Goal: Information Seeking & Learning: Find specific fact

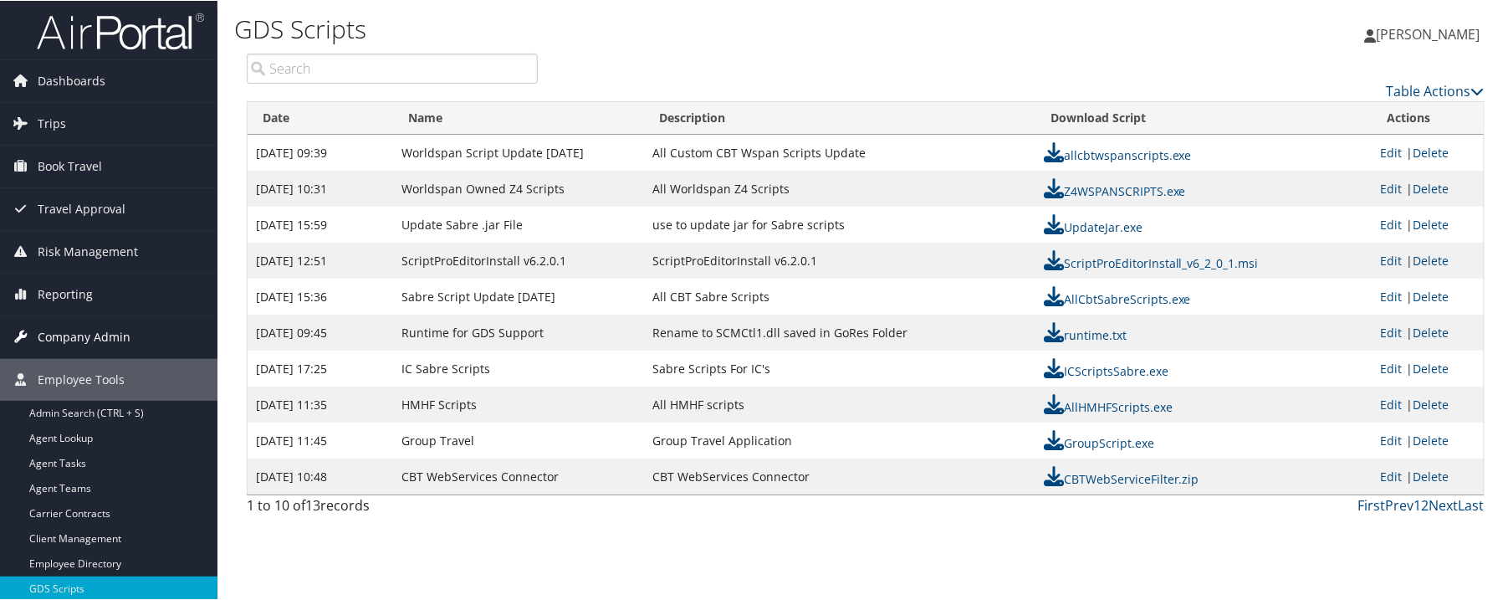
click at [104, 339] on span "Company Admin" at bounding box center [84, 336] width 93 height 42
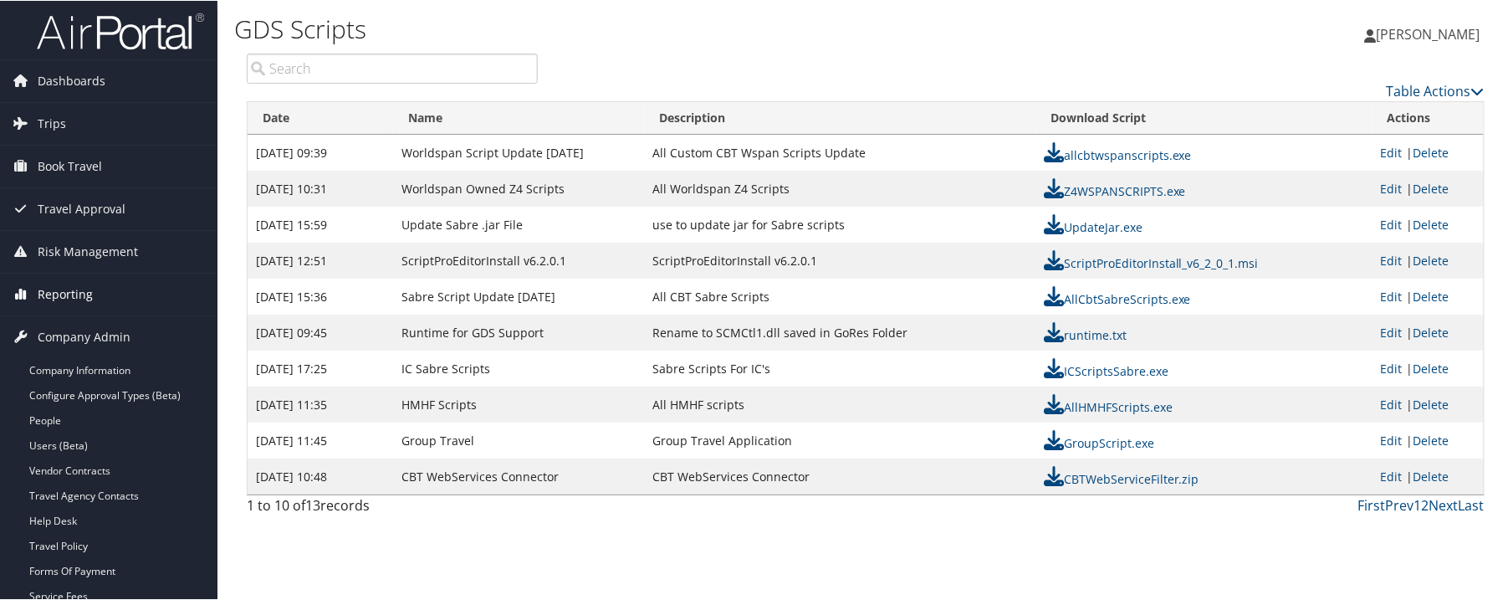
click at [29, 279] on link "Reporting" at bounding box center [109, 294] width 218 height 42
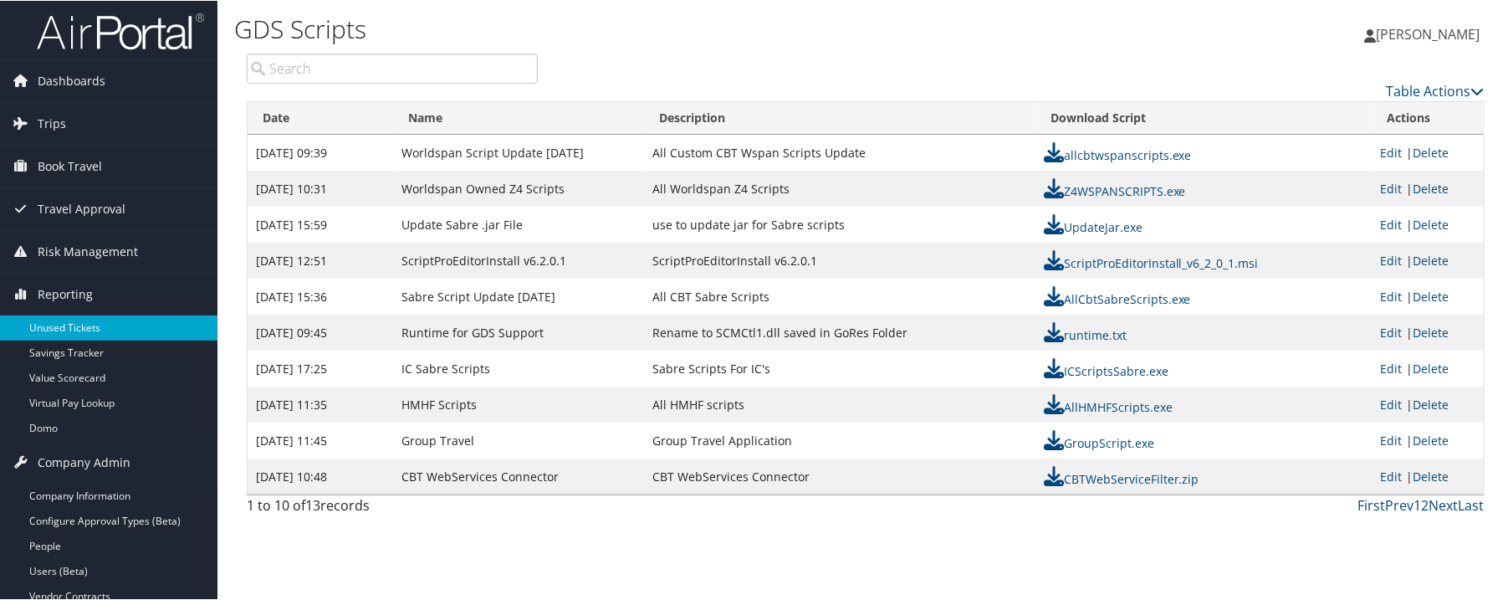
click at [56, 315] on link "Unused Tickets" at bounding box center [109, 327] width 218 height 25
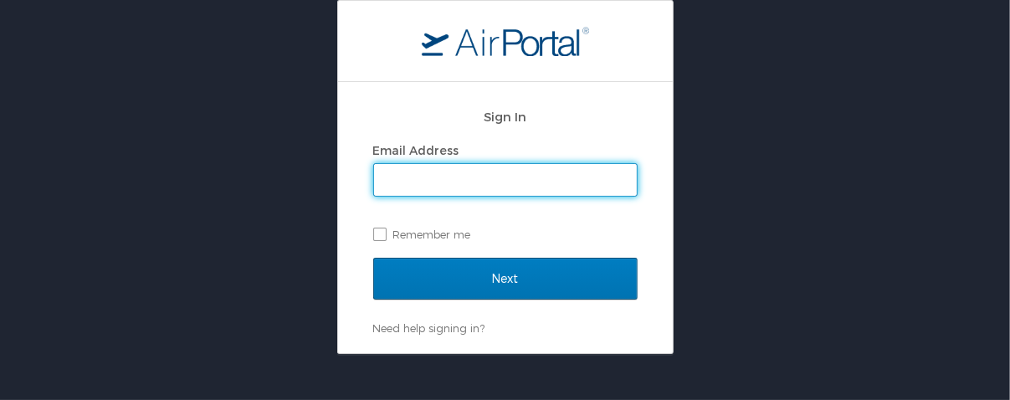
click at [422, 172] on input "Email Address" at bounding box center [505, 180] width 263 height 32
type input "stephanie.gibson@andavotravel.com"
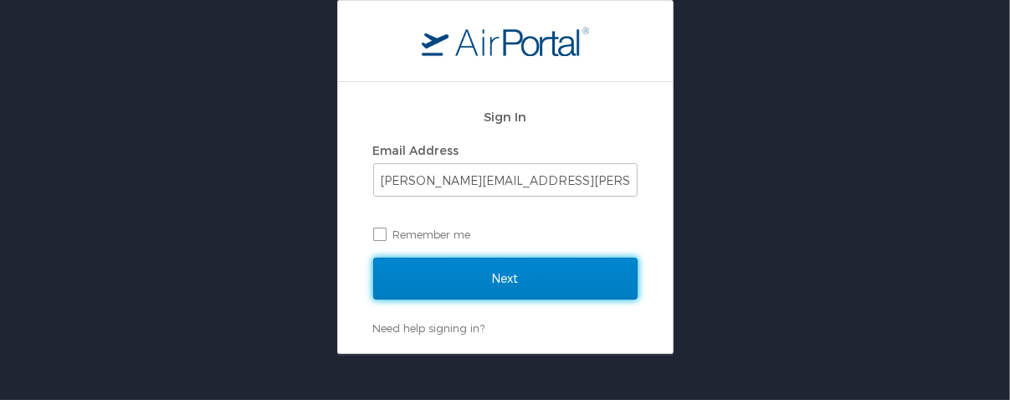
click at [412, 277] on input "Next" at bounding box center [505, 279] width 264 height 42
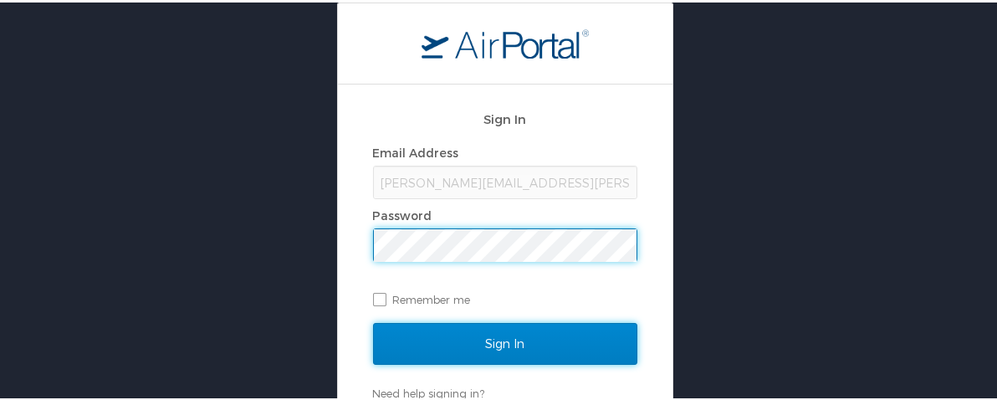
click at [412, 330] on input "Sign In" at bounding box center [505, 341] width 264 height 42
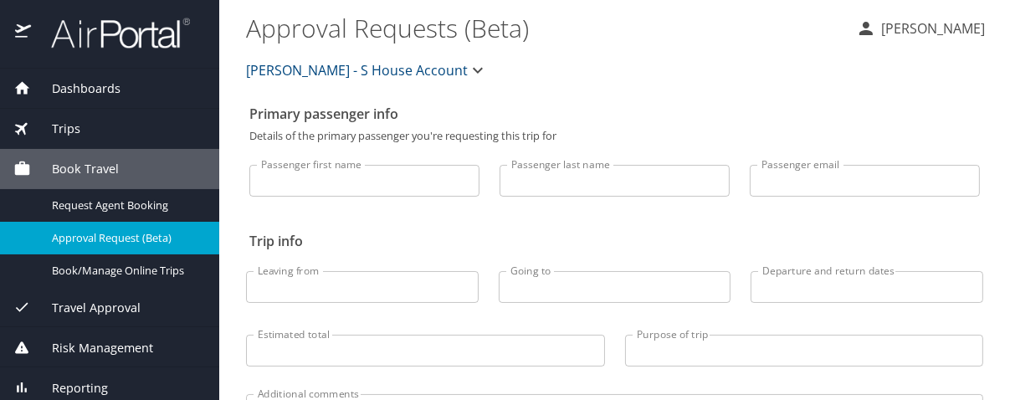
click at [428, 78] on span "Donna Peacock - S House Account" at bounding box center [357, 70] width 222 height 23
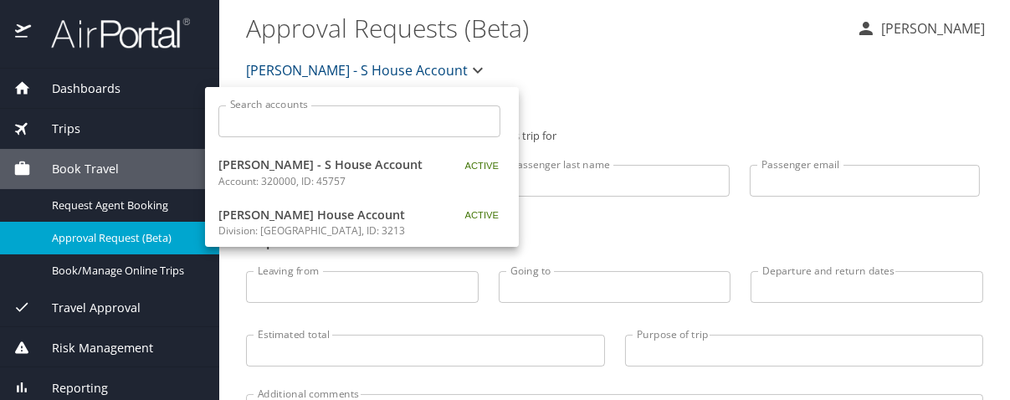
click at [378, 119] on input "Search accounts" at bounding box center [364, 121] width 271 height 32
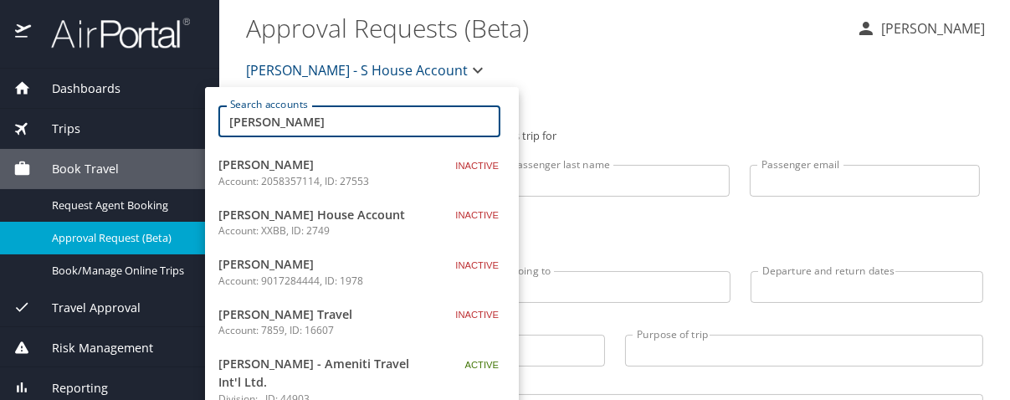
scroll to position [84, 0]
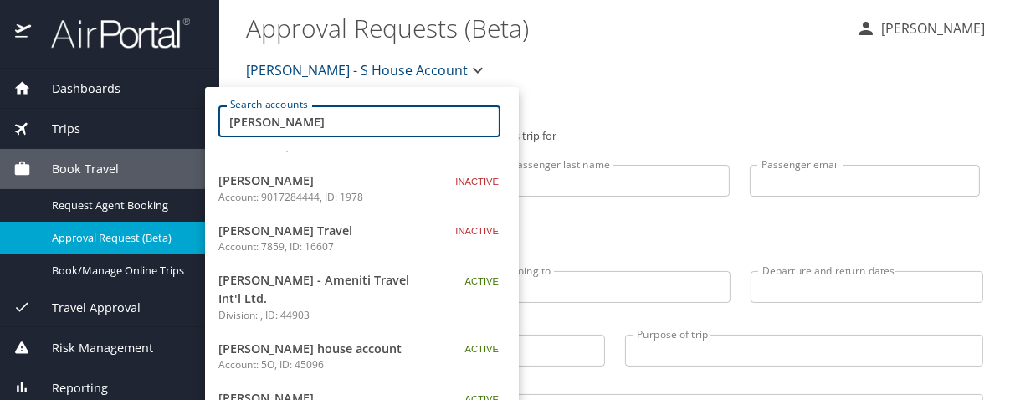
type input "bob"
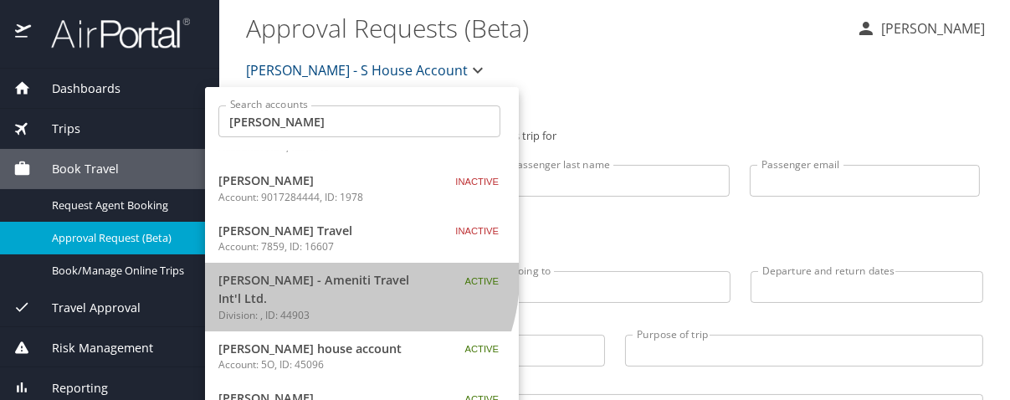
click at [335, 276] on span "Bob Epstein - Ameniti Travel Int'l Ltd." at bounding box center [322, 289] width 209 height 36
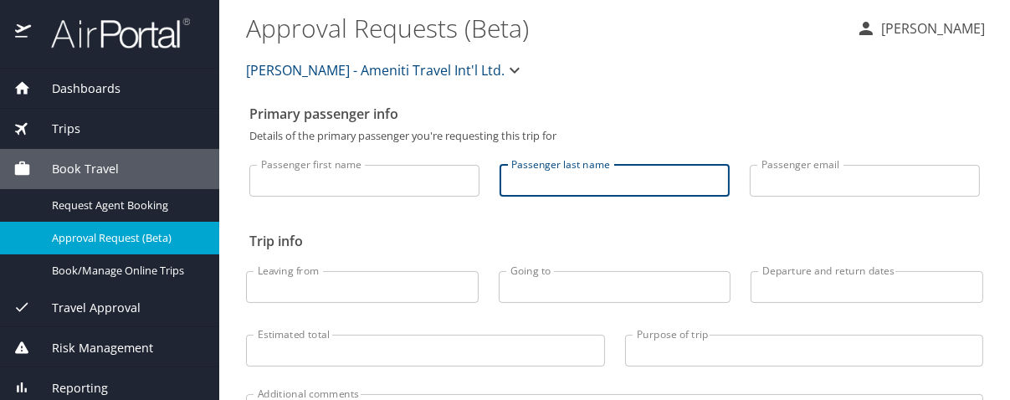
click at [553, 172] on input "Passenger last name" at bounding box center [614, 181] width 230 height 32
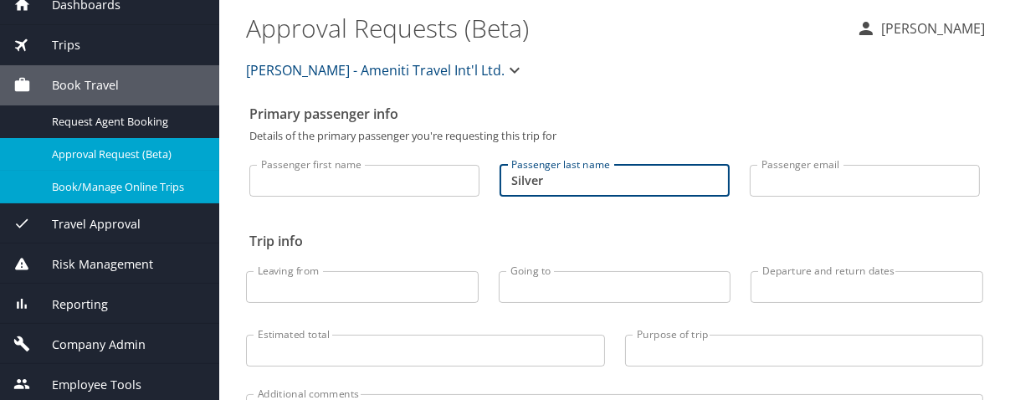
scroll to position [87, 0]
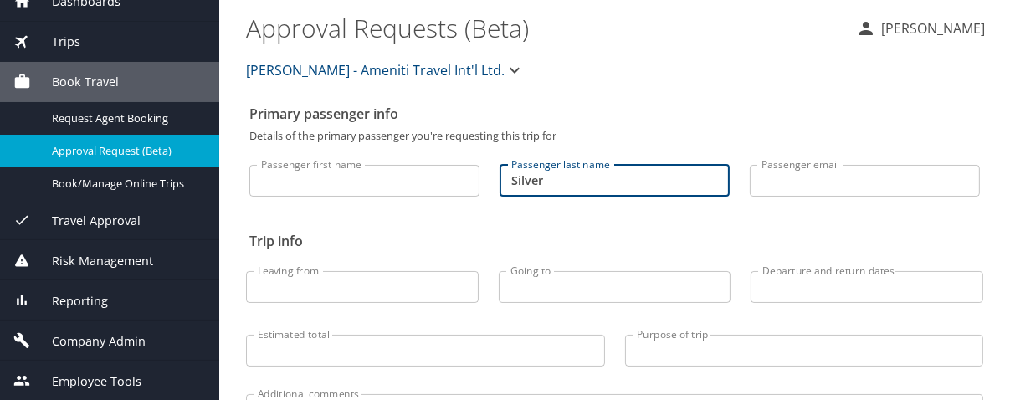
type input "Silver"
click at [97, 296] on span "Reporting" at bounding box center [69, 301] width 77 height 18
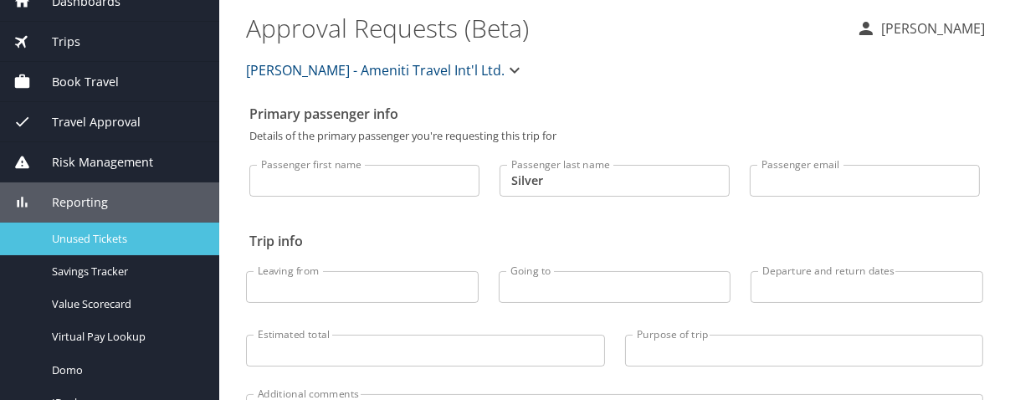
click at [80, 240] on span "Unused Tickets" at bounding box center [125, 239] width 147 height 16
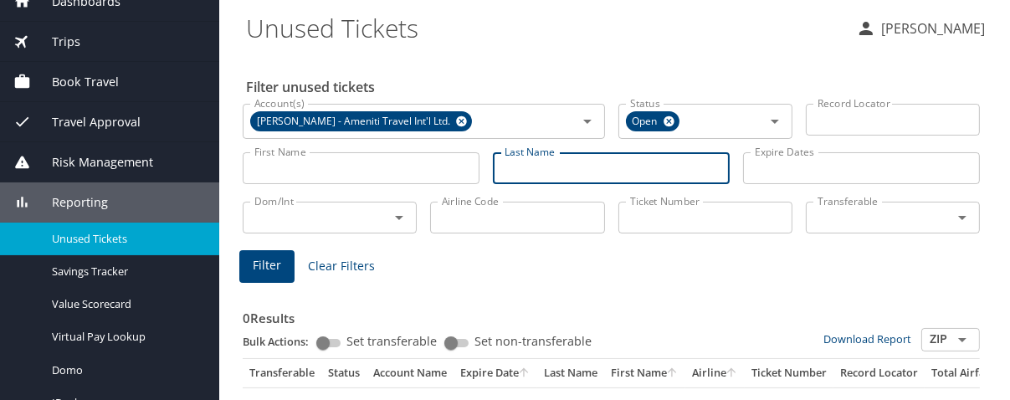
click at [626, 168] on input "Last Name" at bounding box center [611, 168] width 237 height 32
type input "Silver"
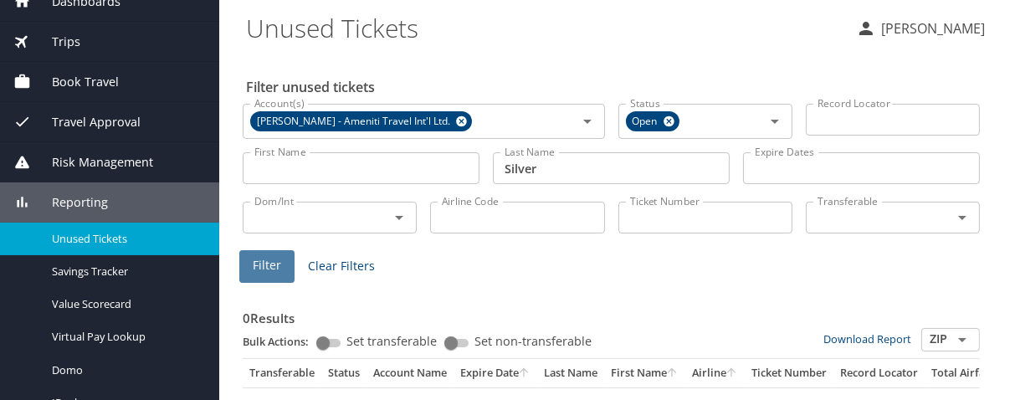
click at [259, 265] on span "Filter" at bounding box center [267, 265] width 28 height 21
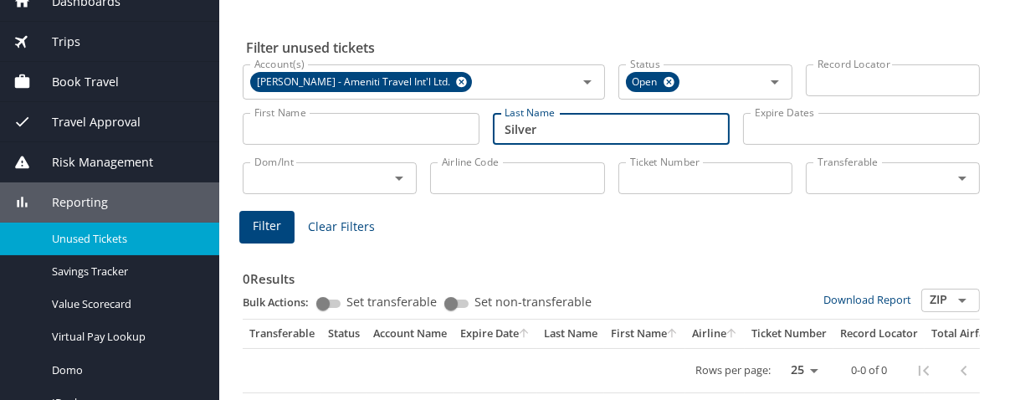
drag, startPoint x: 545, startPoint y: 115, endPoint x: 308, endPoint y: 125, distance: 237.8
click at [308, 125] on div "First Name First Name Last Name Silver Last Name Expire Dates Expire Dates" at bounding box center [611, 129] width 750 height 59
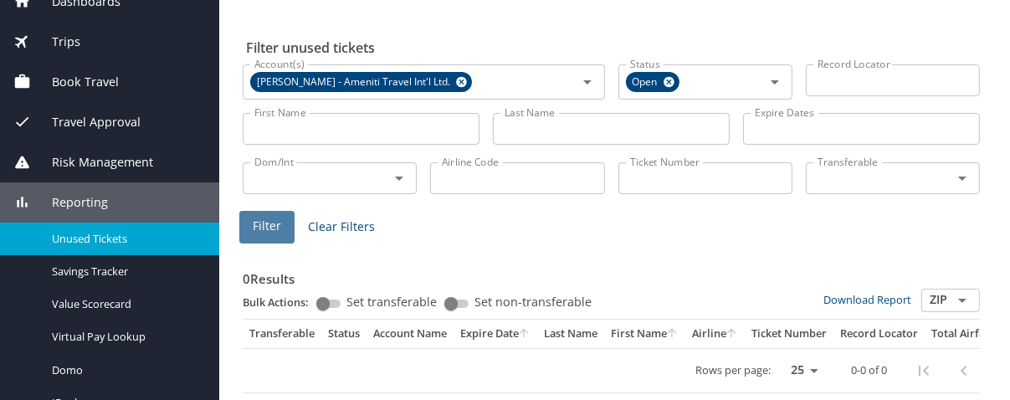
click at [283, 218] on button "Filter" at bounding box center [266, 227] width 55 height 33
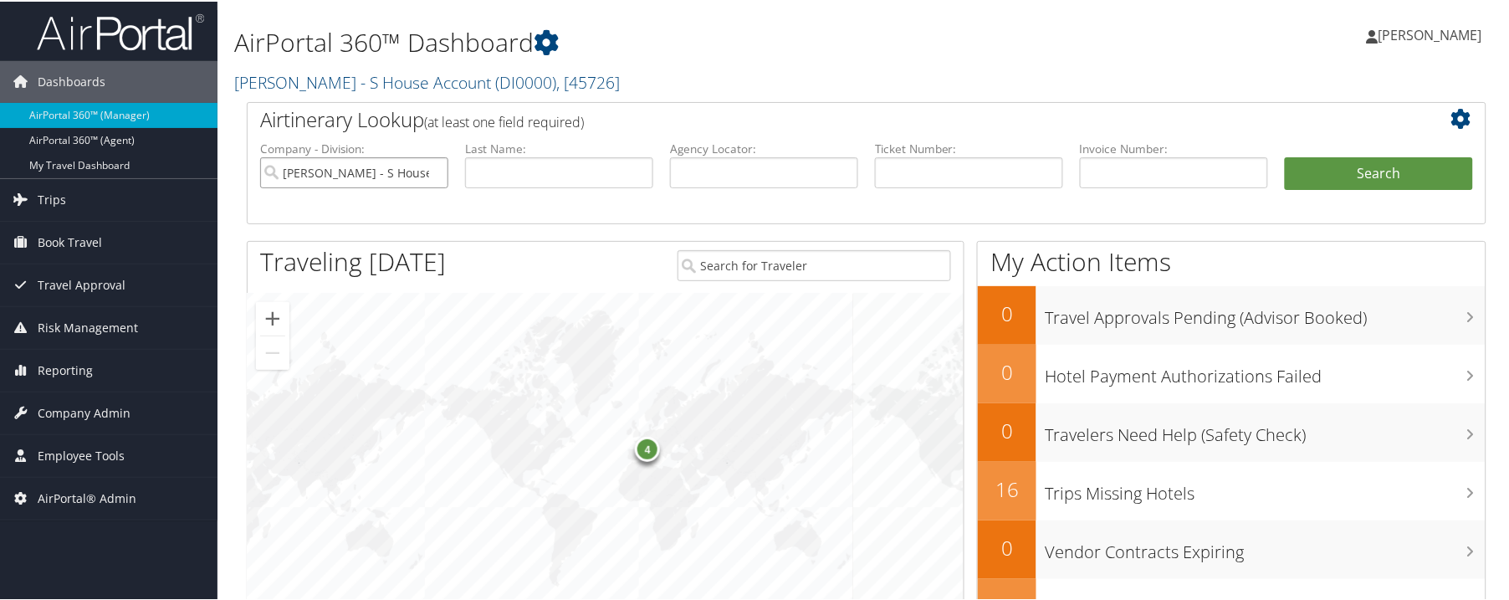
click at [429, 172] on input "Diane Rutgers - S House Account" at bounding box center [354, 171] width 188 height 31
click at [117, 449] on span "Employee Tools" at bounding box center [81, 454] width 87 height 42
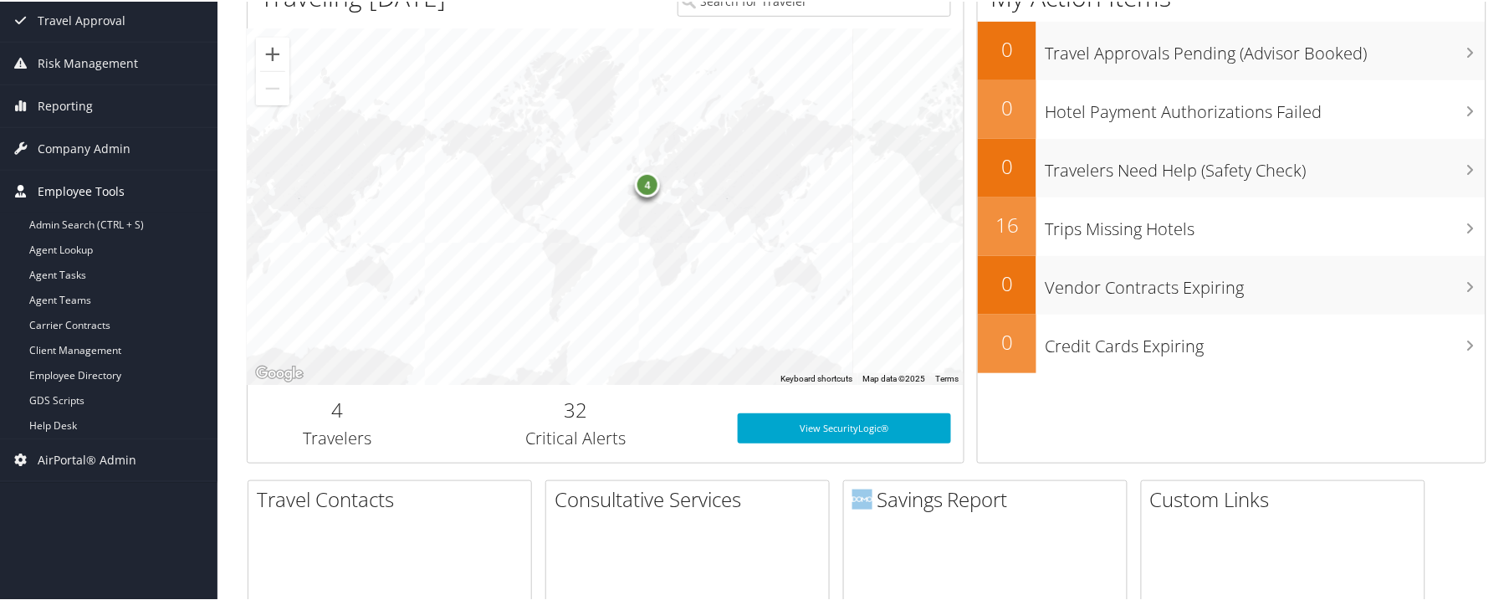
scroll to position [376, 0]
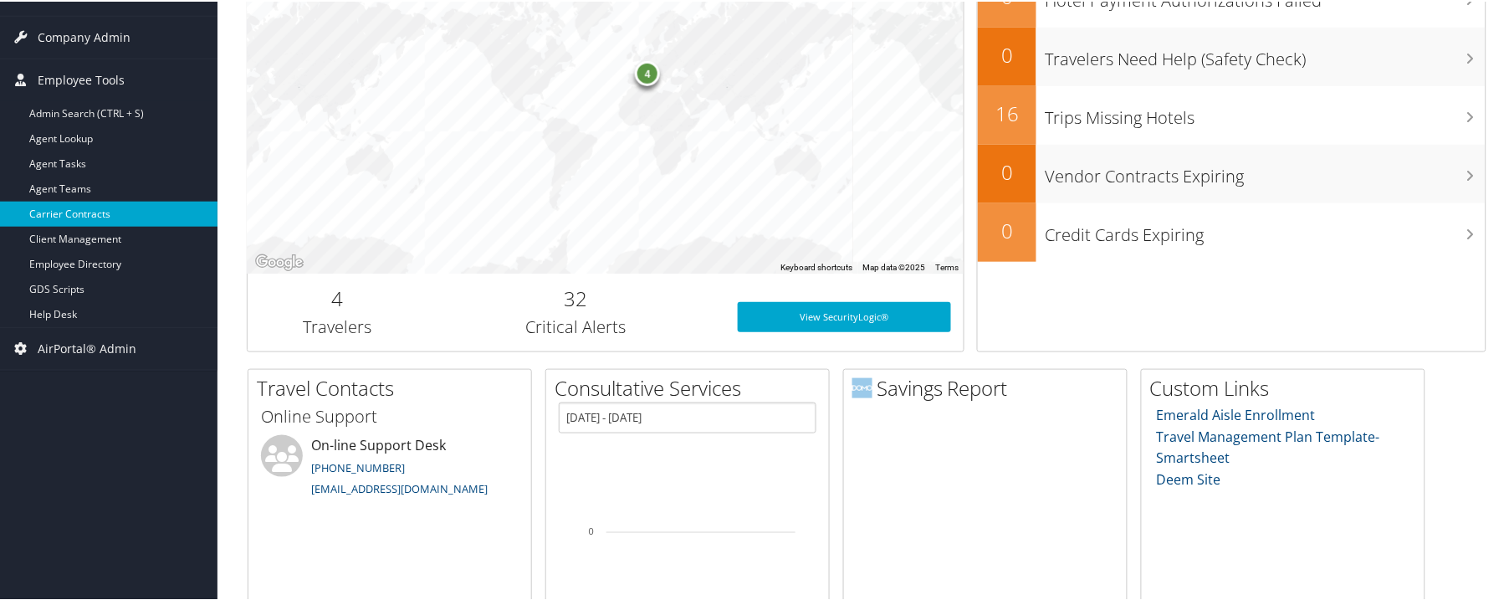
click at [81, 213] on link "Carrier Contracts" at bounding box center [109, 212] width 218 height 25
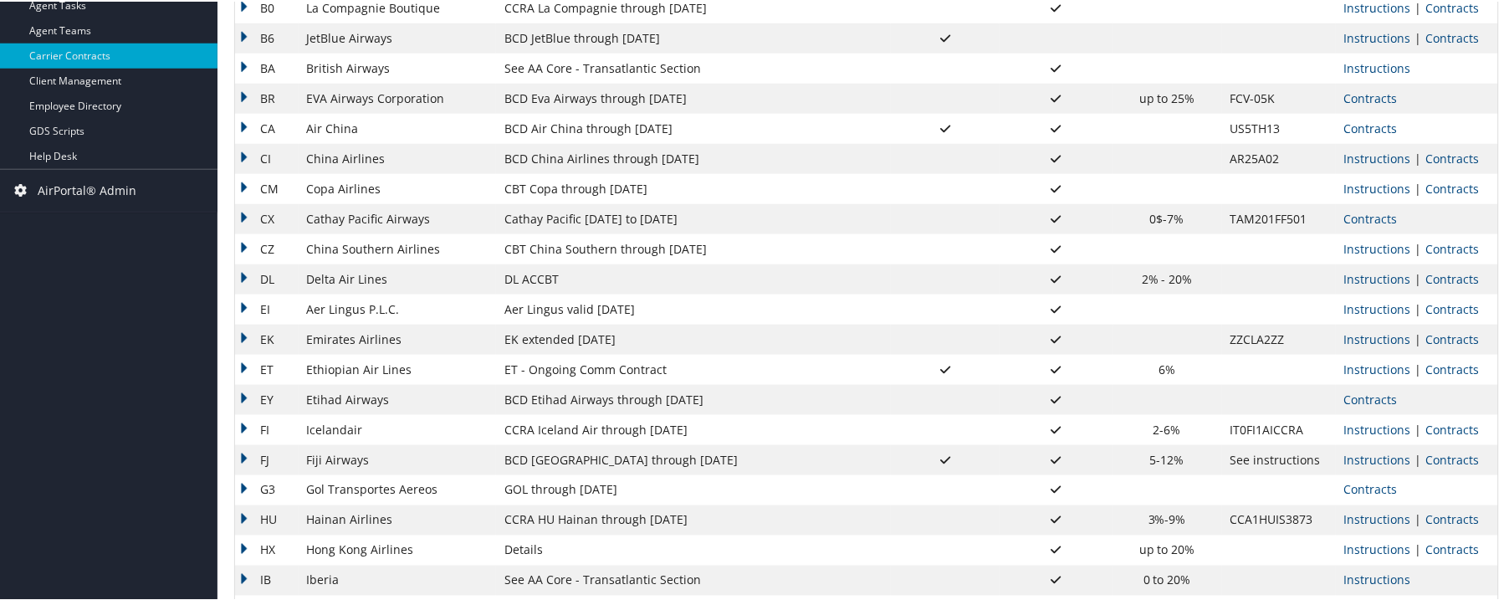
scroll to position [502, 0]
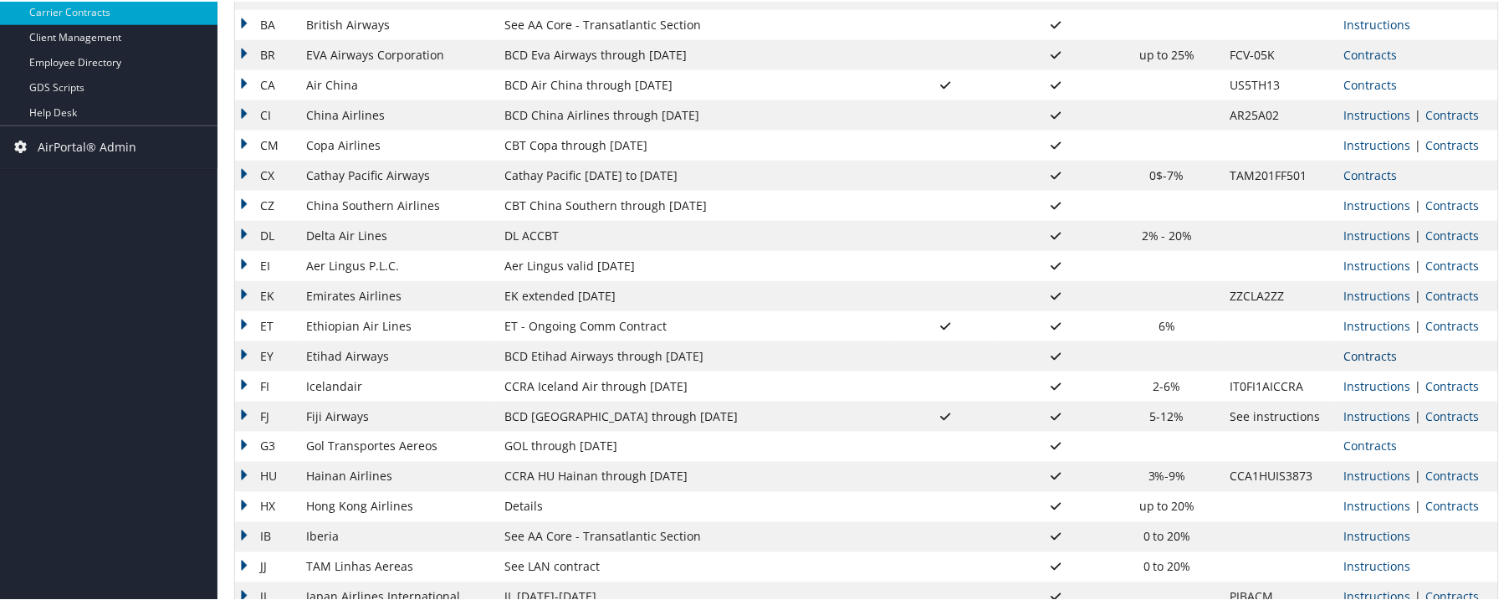
click at [1353, 353] on link "Contracts" at bounding box center [1371, 354] width 54 height 16
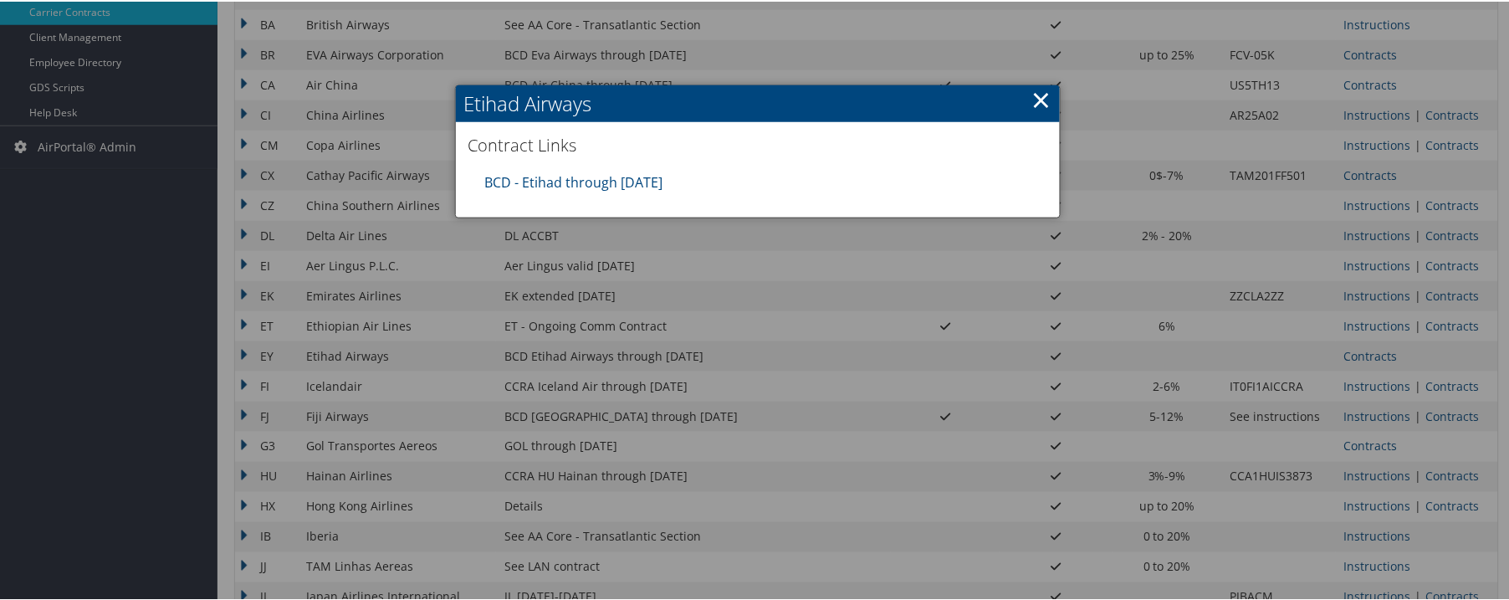
click at [565, 190] on div "BCD - Etihad through [DATE]" at bounding box center [758, 180] width 563 height 37
click at [559, 176] on link "BCD - Etihad through [DATE]" at bounding box center [574, 181] width 178 height 18
